Goal: Information Seeking & Learning: Understand process/instructions

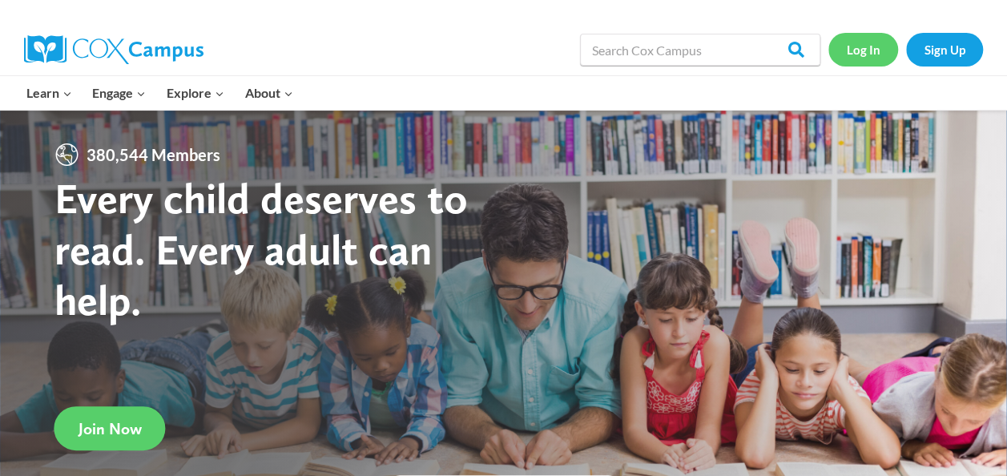
click at [860, 57] on link "Log In" at bounding box center [863, 49] width 70 height 33
click at [846, 56] on link "Log In" at bounding box center [863, 49] width 70 height 33
click at [866, 57] on link "Log In" at bounding box center [863, 49] width 70 height 33
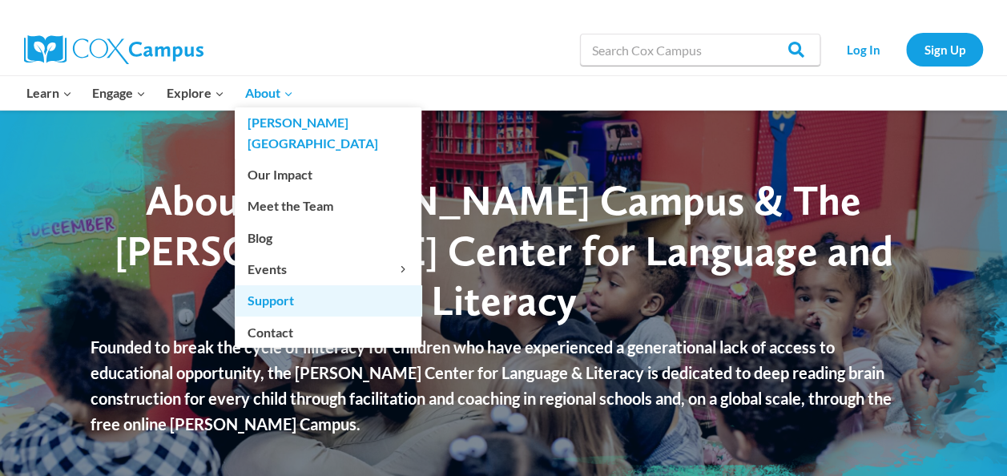
click at [304, 285] on link "Support" at bounding box center [328, 300] width 187 height 30
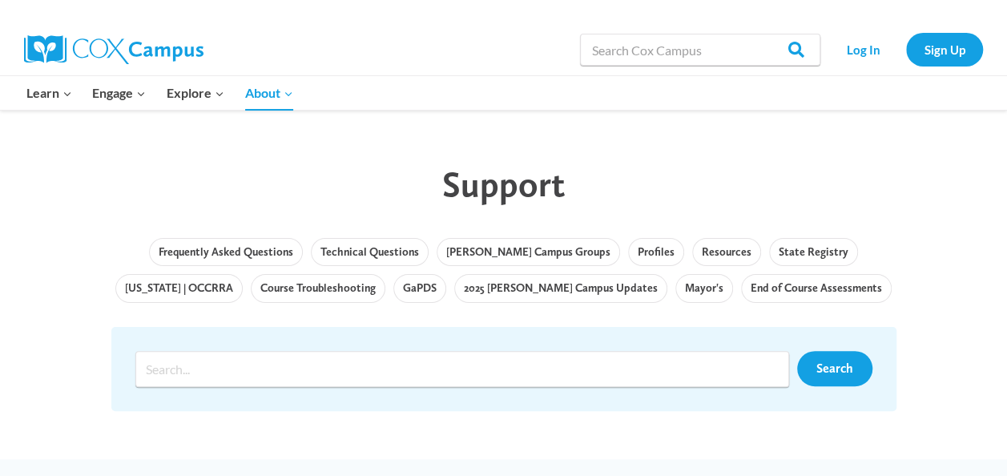
scroll to position [65, 0]
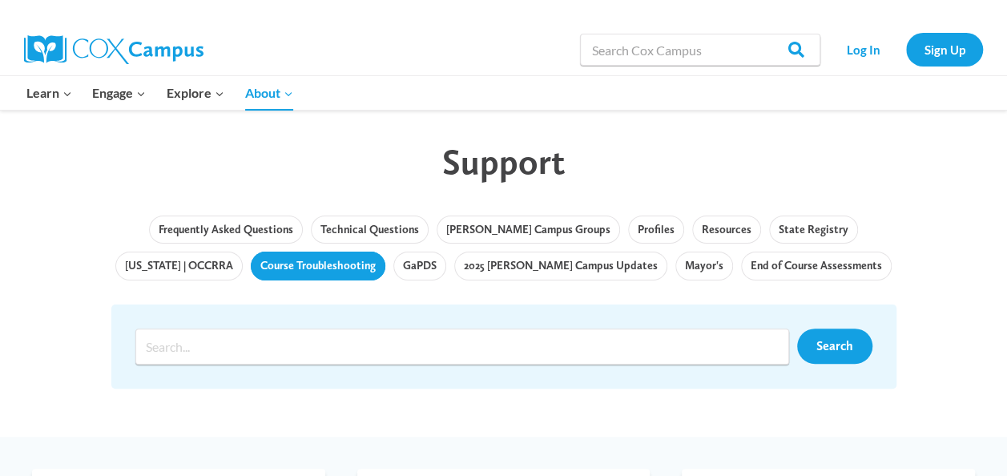
click at [313, 256] on link "Course Troubleshooting" at bounding box center [318, 265] width 135 height 29
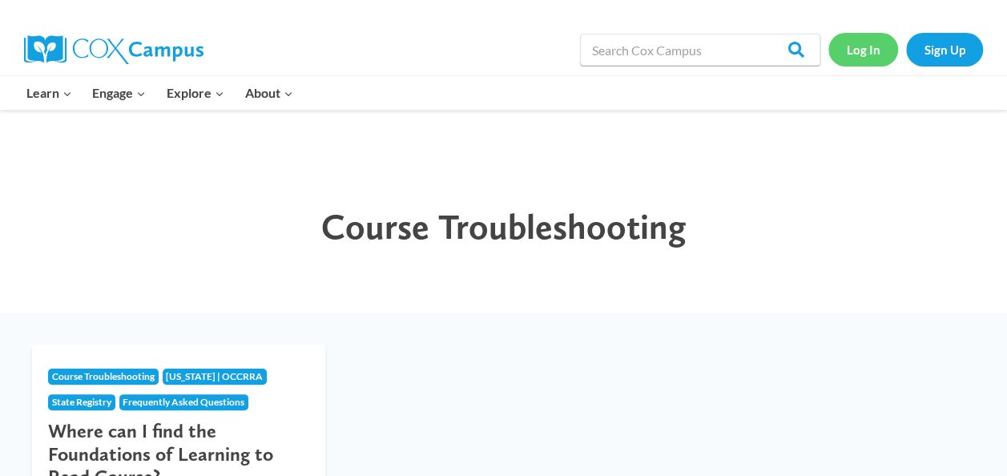
click at [852, 49] on link "Log In" at bounding box center [863, 49] width 70 height 33
